Goal: Task Accomplishment & Management: Complete application form

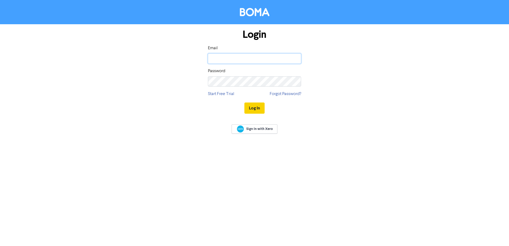
type input "[EMAIL_ADDRESS][DOMAIN_NAME]"
click at [255, 108] on button "Log In" at bounding box center [254, 107] width 20 height 11
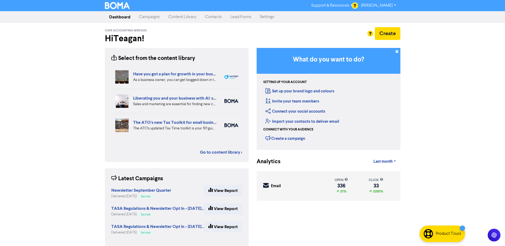
click at [213, 17] on link "Contacts" at bounding box center [213, 17] width 25 height 11
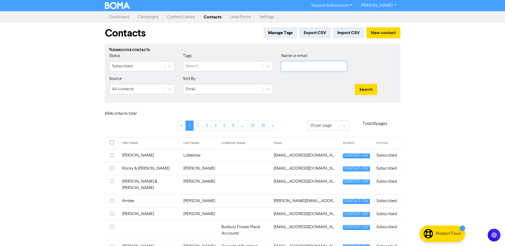
click at [318, 66] on input "text" at bounding box center [314, 66] width 66 height 10
type input "[PERSON_NAME]"
click at [355, 84] on button "Search" at bounding box center [366, 89] width 22 height 11
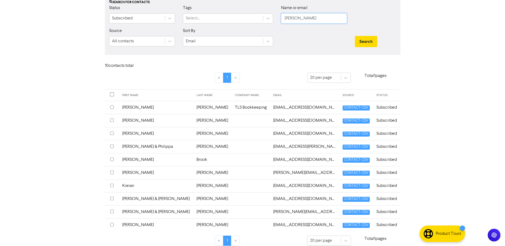
scroll to position [27, 0]
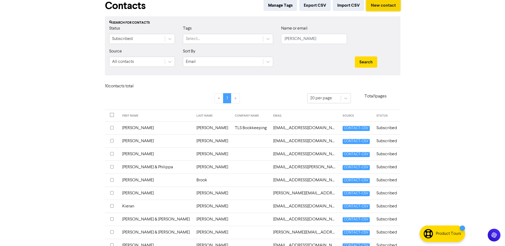
click at [380, 7] on button "New contact" at bounding box center [383, 5] width 34 height 11
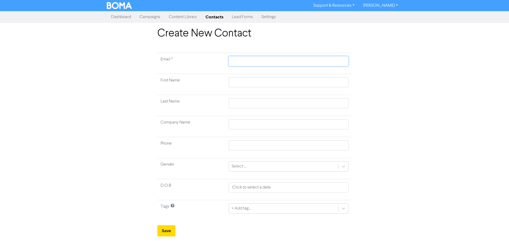
click at [249, 60] on input "text" at bounding box center [289, 61] width 120 height 10
paste input "[EMAIL_ADDRESS][DOMAIN_NAME]"
type input "[EMAIL_ADDRESS][DOMAIN_NAME]"
click at [344, 81] on input "text" at bounding box center [289, 82] width 120 height 10
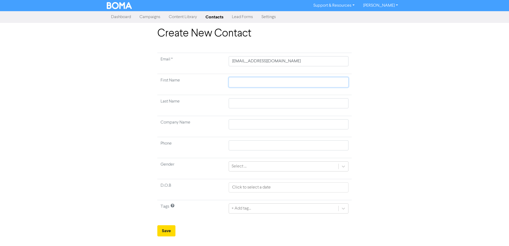
type input "K"
type input "Ke"
type input "Kev"
type input "Kevi"
type input "[PERSON_NAME]"
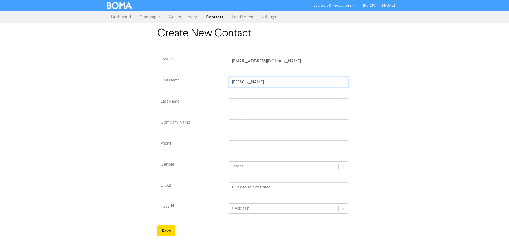
type input "[PERSON_NAME]"
type input "S"
type input "Sc"
type input "Sco"
type input "[PERSON_NAME]"
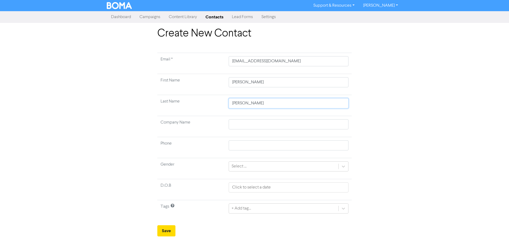
type input "[PERSON_NAME]"
click at [261, 207] on div "+ Add tag..." at bounding box center [289, 208] width 120 height 10
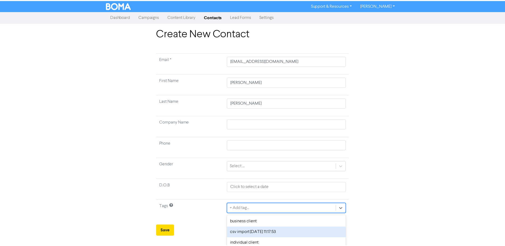
scroll to position [25, 0]
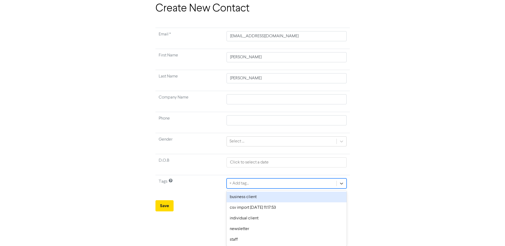
click at [256, 198] on div "business client" at bounding box center [286, 197] width 120 height 11
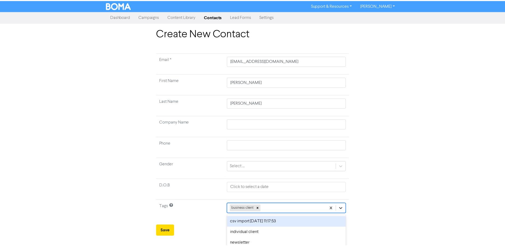
scroll to position [14, 0]
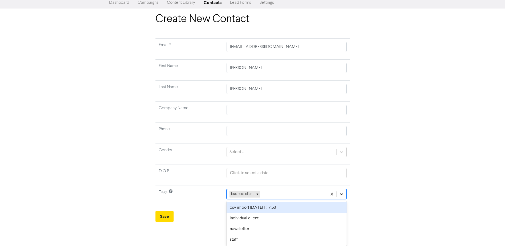
click at [340, 199] on div "option csv import [DATE] 11:17:53 focused, 2 of 5. 4 results available. Use Up …" at bounding box center [286, 194] width 120 height 10
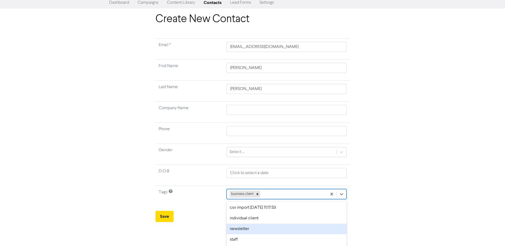
click at [272, 231] on div "newsletter" at bounding box center [286, 228] width 120 height 11
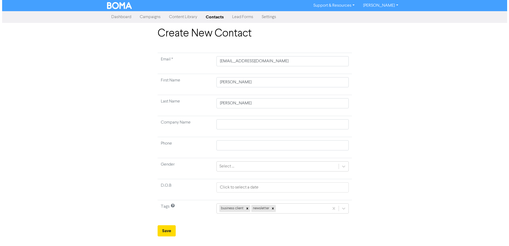
scroll to position [0, 0]
click at [162, 232] on button "Save" at bounding box center [166, 230] width 18 height 11
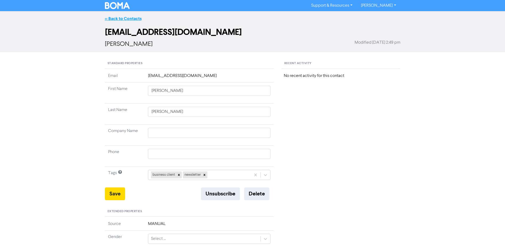
click at [119, 21] on link "<< Back to Contacts" at bounding box center [123, 18] width 37 height 5
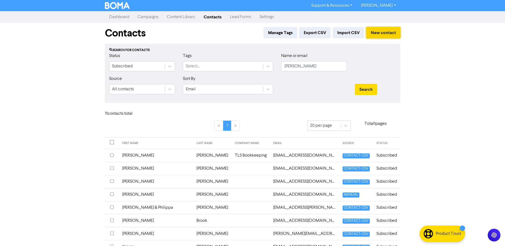
click at [387, 33] on button "New contact" at bounding box center [383, 32] width 34 height 11
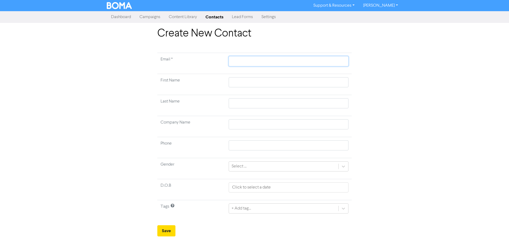
click at [259, 62] on input "text" at bounding box center [289, 61] width 120 height 10
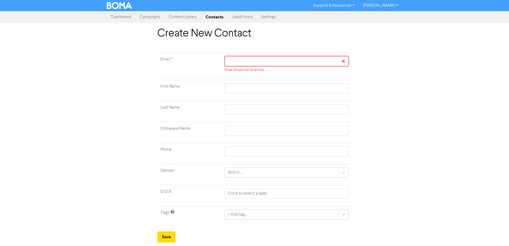
click at [238, 63] on input "text" at bounding box center [287, 61] width 124 height 10
paste input "[PERSON_NAME][EMAIL_ADDRESS][PERSON_NAME][DOMAIN_NAME]"
type input "[PERSON_NAME][EMAIL_ADDRESS][PERSON_NAME][DOMAIN_NAME]"
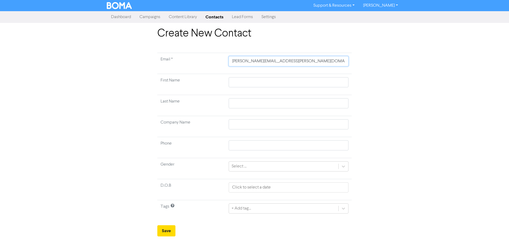
type input "[PERSON_NAME][EMAIL_ADDRESS][PERSON_NAME][DOMAIN_NAME]"
click at [409, 61] on div "Create New Contact Email * [PERSON_NAME][EMAIL_ADDRESS][PERSON_NAME][DOMAIN_NAM…" at bounding box center [254, 131] width 509 height 209
click at [259, 83] on input "text" at bounding box center [289, 82] width 120 height 10
type input "R"
type input "Ra"
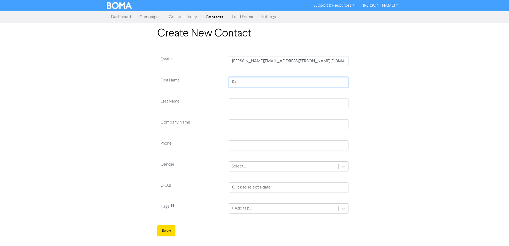
type input "Rac"
type input "Rach"
type input "Rache"
type input "[PERSON_NAME]"
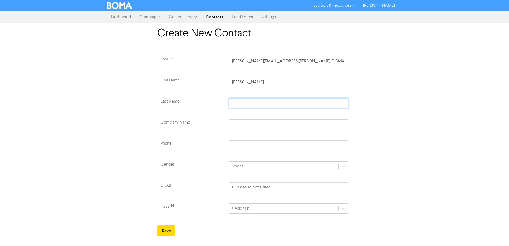
type input "S"
type input "Sc"
type input "Sco"
type input "[PERSON_NAME]"
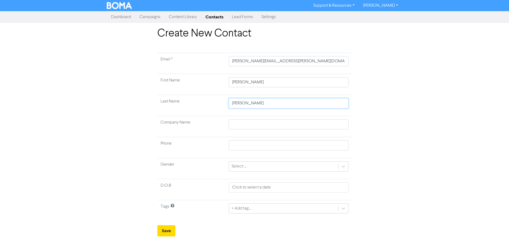
type input "[PERSON_NAME]"
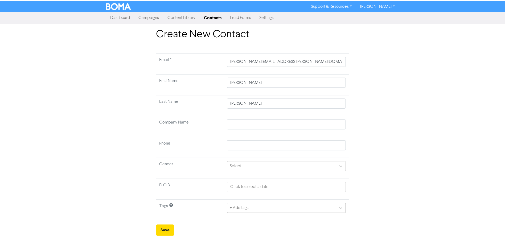
scroll to position [25, 0]
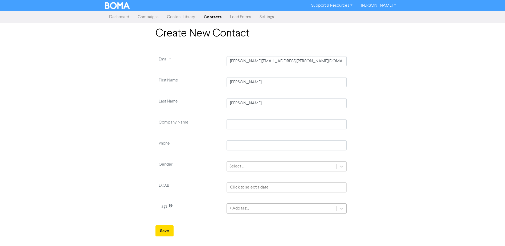
click at [325, 209] on div "+ Add tag..." at bounding box center [286, 208] width 120 height 10
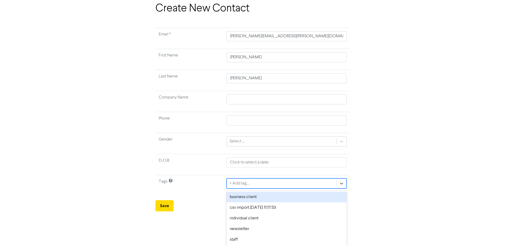
click at [279, 197] on div "business client" at bounding box center [286, 197] width 120 height 11
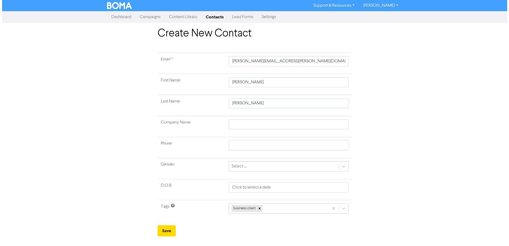
scroll to position [0, 0]
click at [341, 208] on div "business client" at bounding box center [289, 208] width 120 height 10
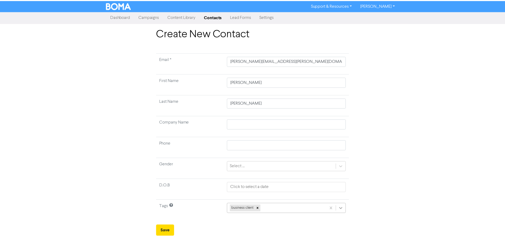
scroll to position [14, 0]
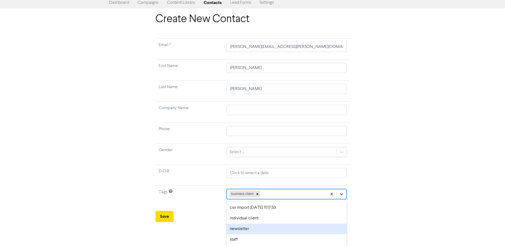
click at [261, 230] on div "newsletter" at bounding box center [286, 228] width 120 height 11
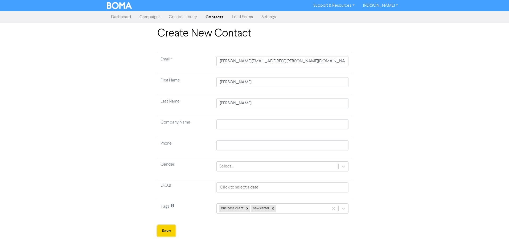
click at [169, 232] on button "Save" at bounding box center [166, 230] width 18 height 11
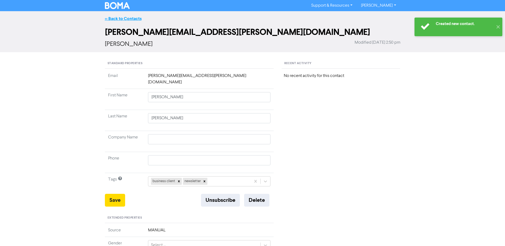
click at [111, 17] on link "<< Back to Contacts" at bounding box center [123, 18] width 37 height 5
